Goal: Navigation & Orientation: Understand site structure

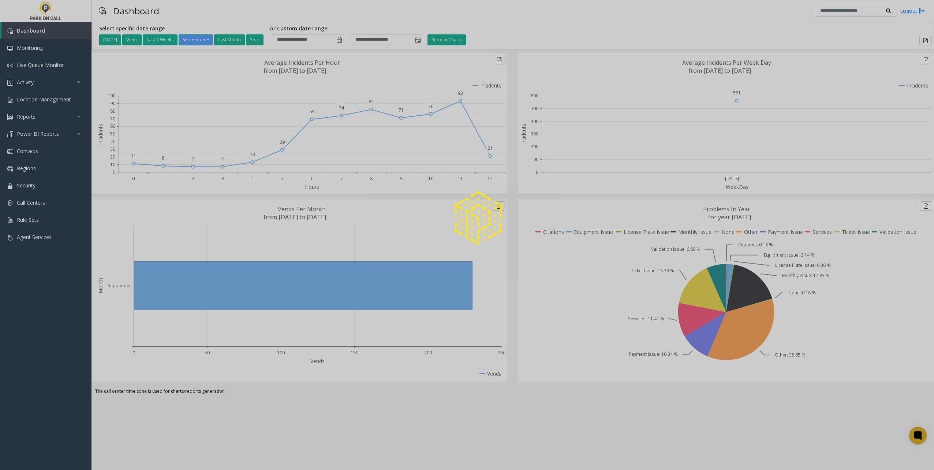
click at [39, 208] on div at bounding box center [467, 235] width 934 height 470
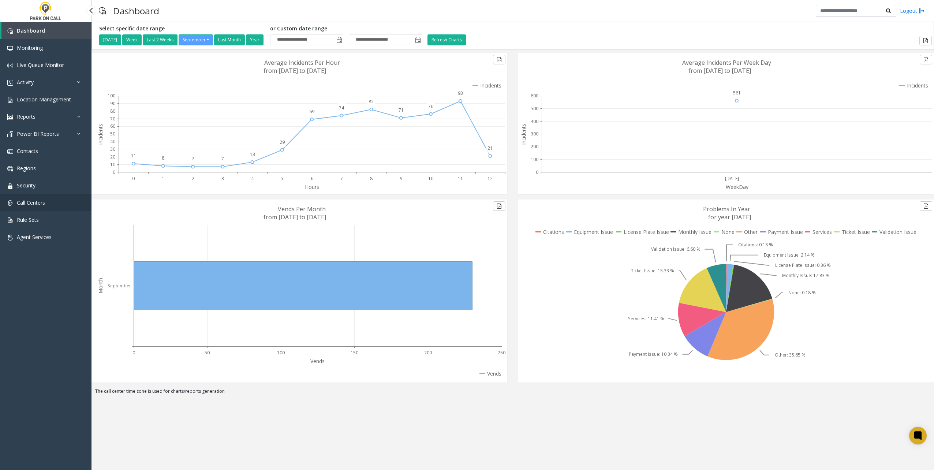
click at [44, 202] on span "Call Centers" at bounding box center [31, 202] width 28 height 7
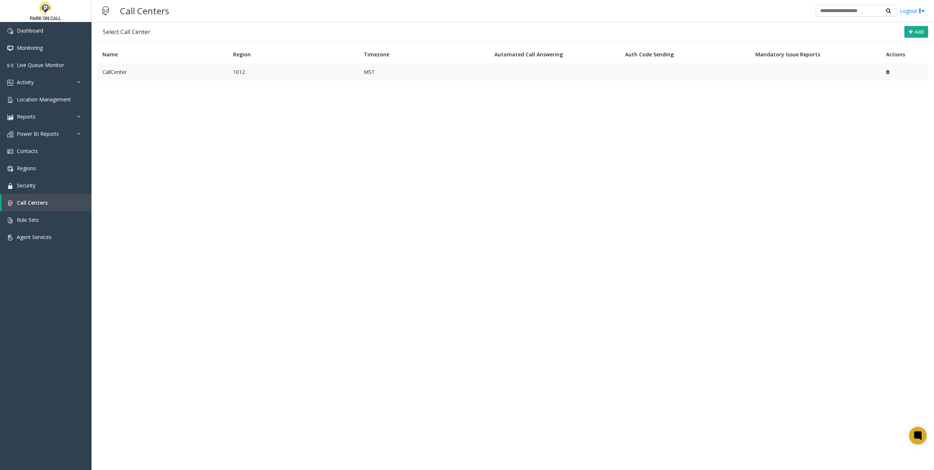
click at [209, 70] on td "CallCenter" at bounding box center [162, 72] width 131 height 18
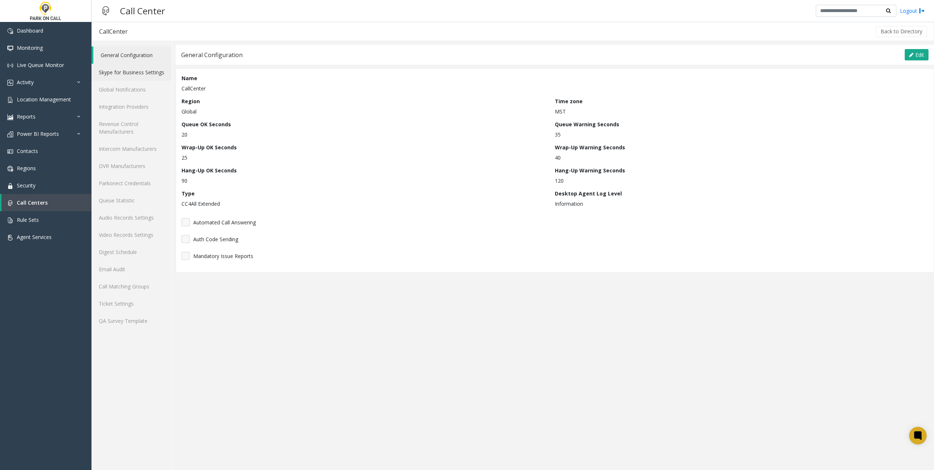
click at [122, 73] on link "Skype for Business Settings" at bounding box center [132, 72] width 80 height 17
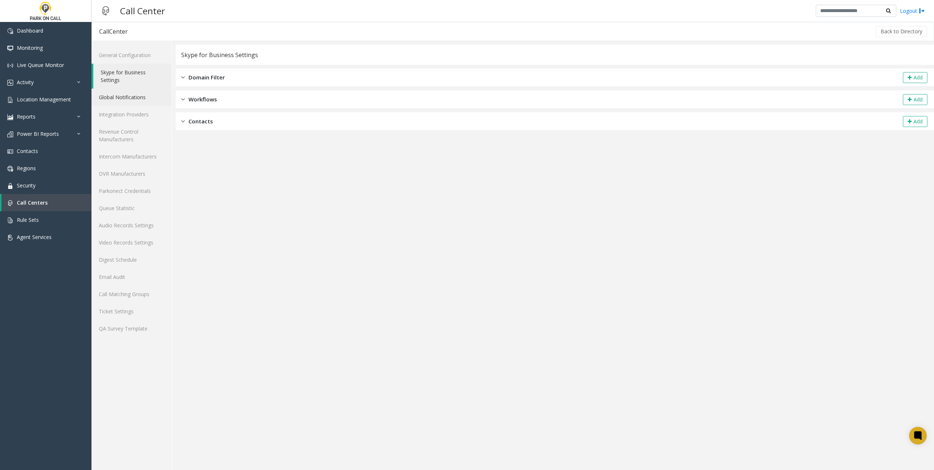
click at [121, 94] on link "Global Notifications" at bounding box center [132, 97] width 80 height 17
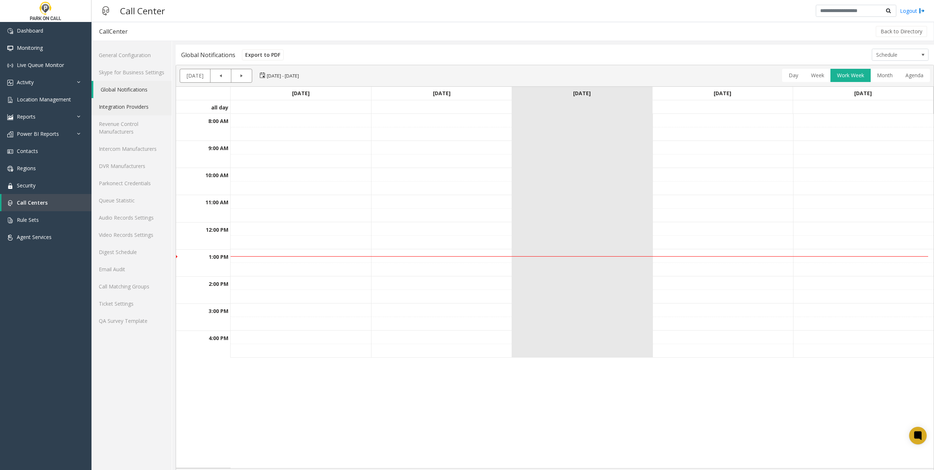
click at [127, 108] on link "Integration Providers" at bounding box center [132, 106] width 80 height 17
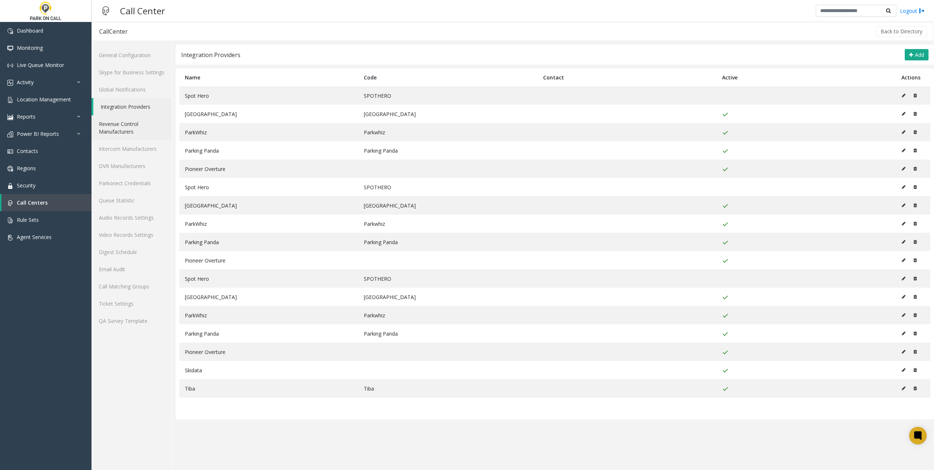
click at [120, 127] on link "Revenue Control Manufacturers" at bounding box center [132, 127] width 80 height 25
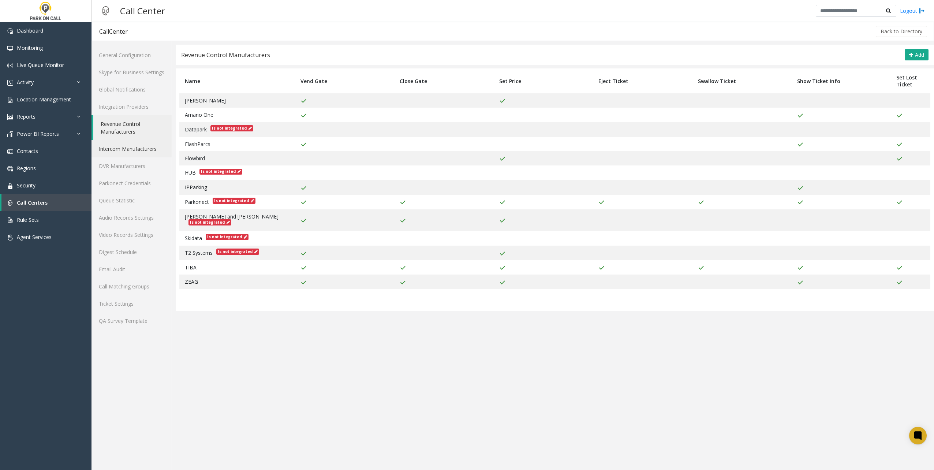
click at [115, 146] on link "Intercom Manufacturers" at bounding box center [132, 148] width 80 height 17
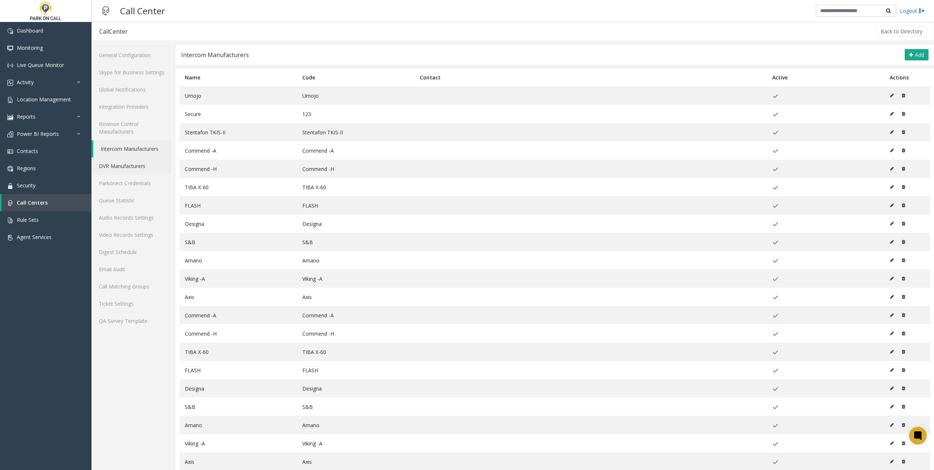
click at [113, 162] on link "DVR Manufacturers" at bounding box center [132, 165] width 80 height 17
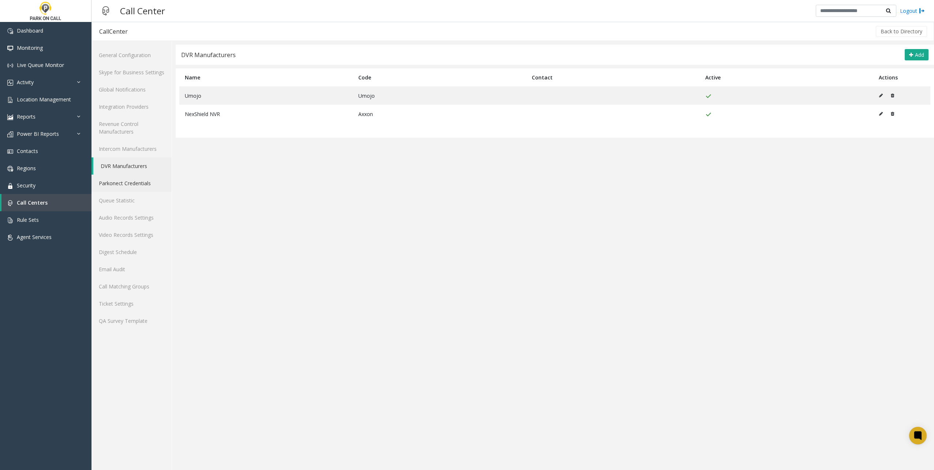
click at [116, 186] on link "Parkonect Credentials" at bounding box center [132, 183] width 80 height 17
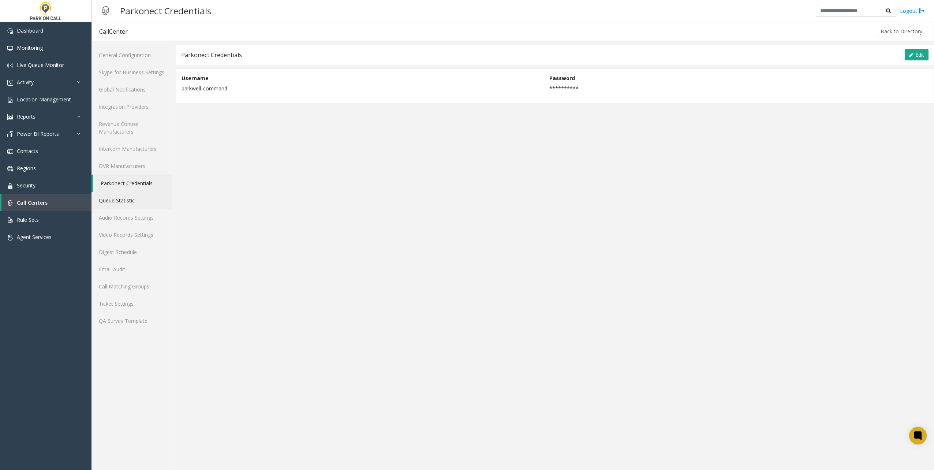
click at [113, 199] on link "Queue Statistic" at bounding box center [132, 200] width 80 height 17
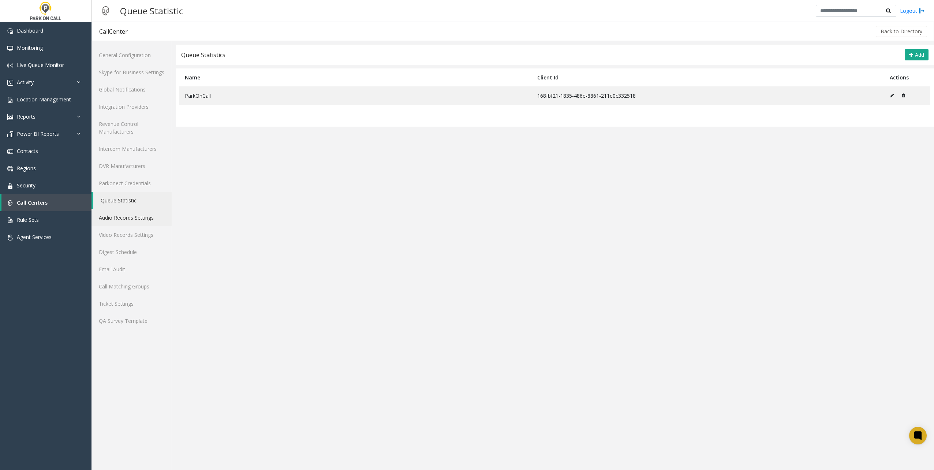
click at [112, 214] on link "Audio Records Settings" at bounding box center [132, 217] width 80 height 17
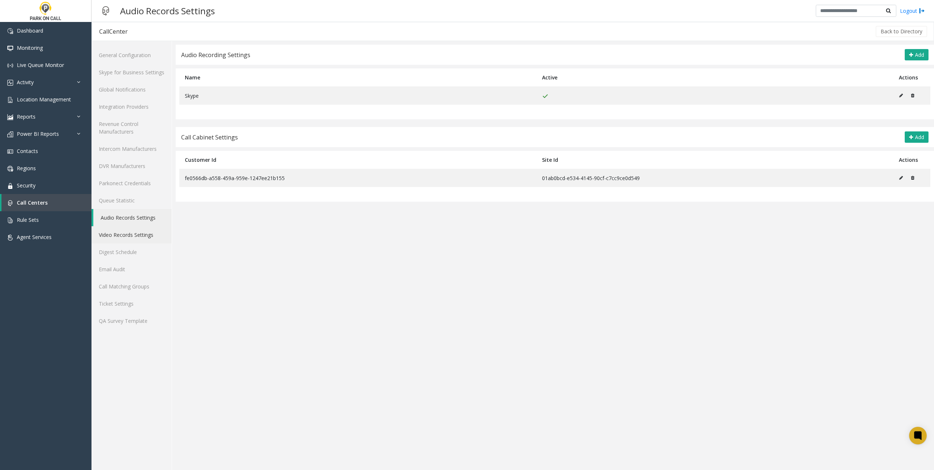
click at [122, 237] on link "Video Records Settings" at bounding box center [132, 234] width 80 height 17
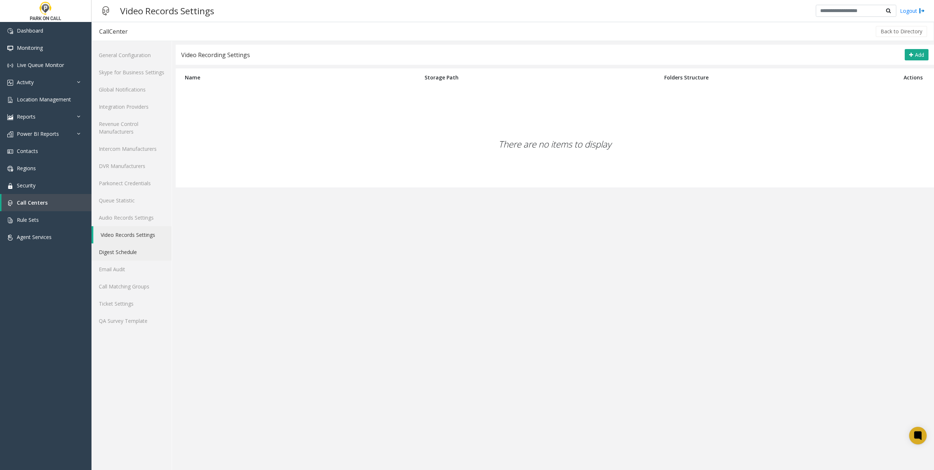
click at [131, 253] on link "Digest Schedule" at bounding box center [132, 251] width 80 height 17
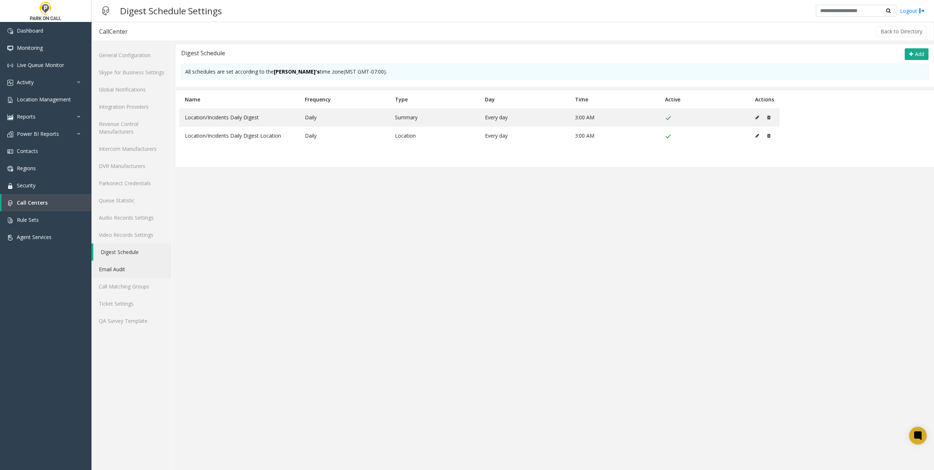
click at [122, 268] on link "Email Audit" at bounding box center [132, 269] width 80 height 17
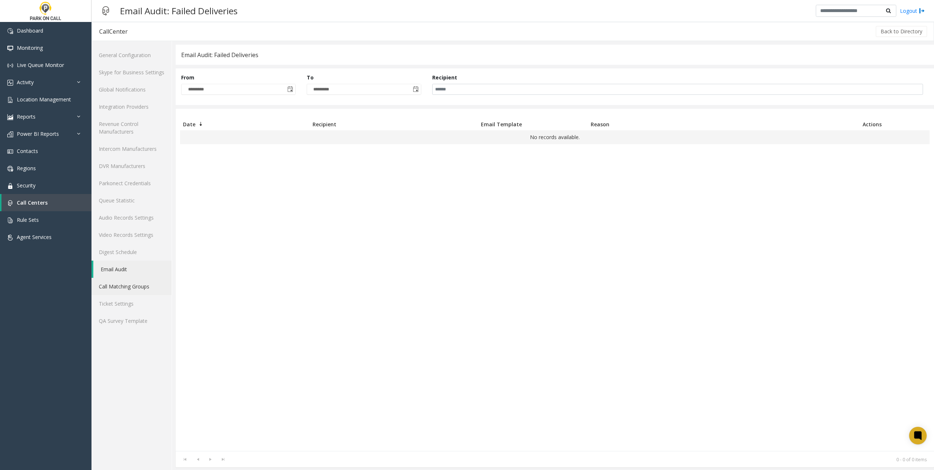
click at [119, 290] on link "Call Matching Groups" at bounding box center [132, 286] width 80 height 17
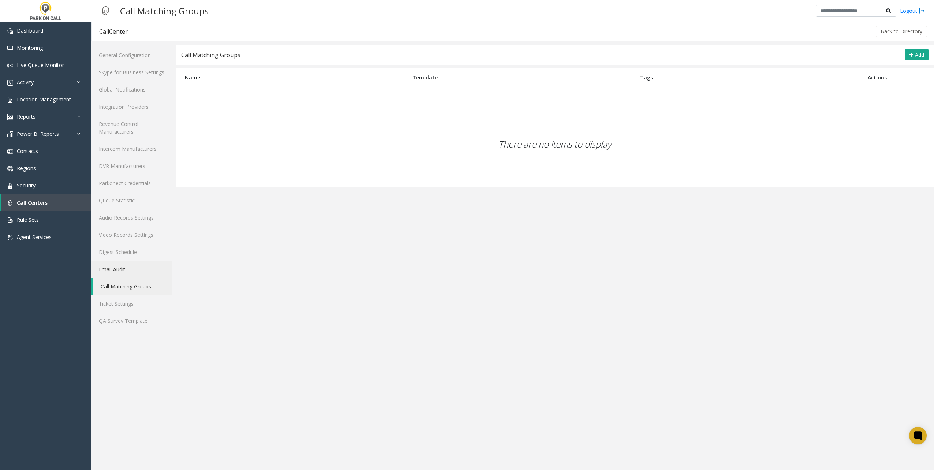
click at [131, 265] on link "Email Audit" at bounding box center [132, 269] width 80 height 17
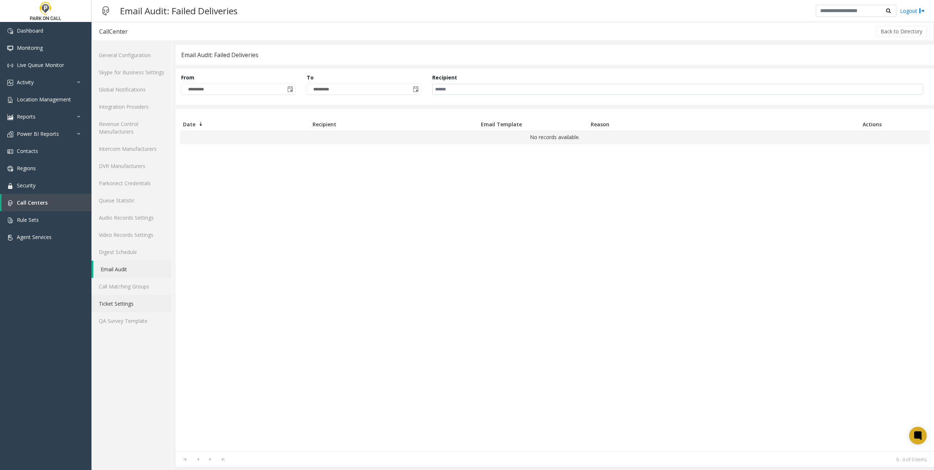
click at [124, 307] on link "Ticket Settings" at bounding box center [132, 303] width 80 height 17
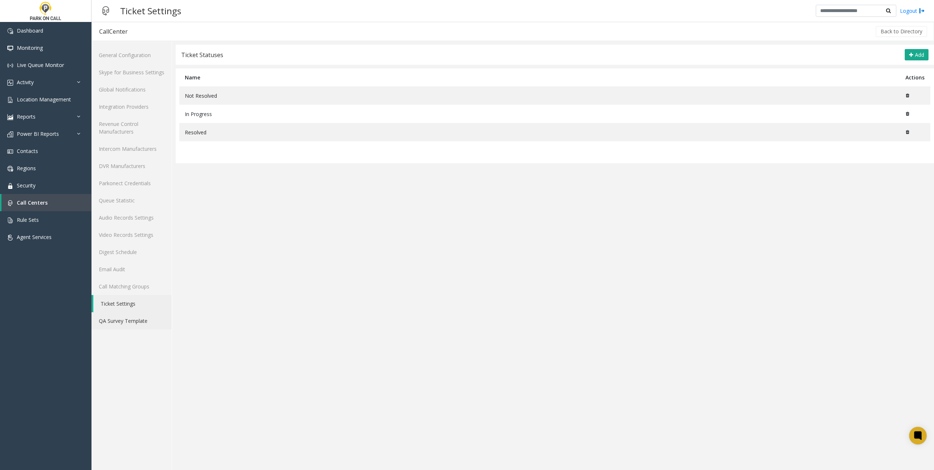
click at [117, 322] on link "QA Survey Template" at bounding box center [132, 320] width 80 height 17
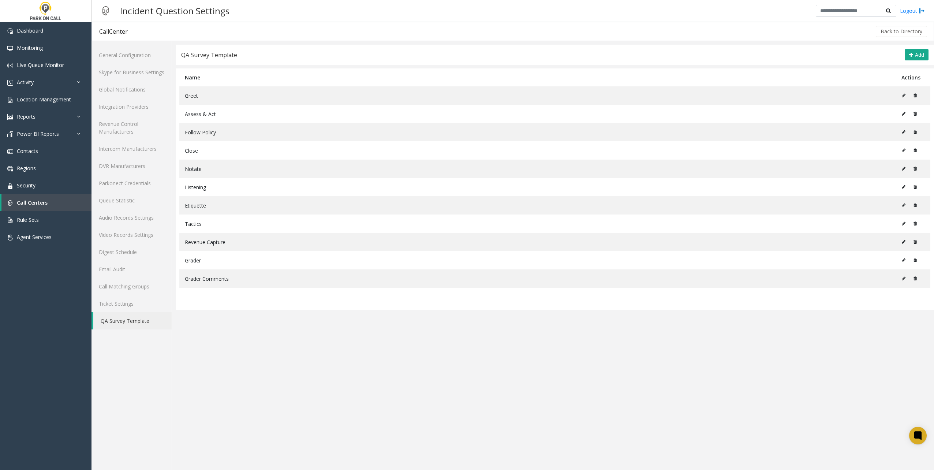
click at [263, 364] on app-incident-question-settings "QA Survey Template Add Name Actions Greet Assess & Act Follow Policy Close Nota…" at bounding box center [555, 257] width 758 height 425
